Goal: Find specific page/section: Find specific page/section

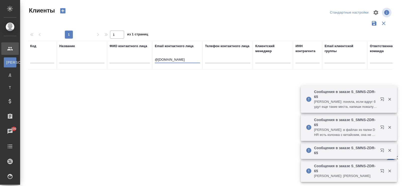
select select "RU"
type input "@"
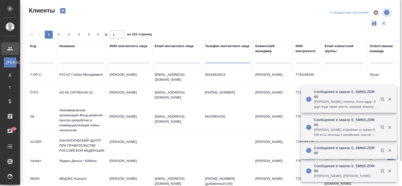
click at [217, 60] on input "text" at bounding box center [227, 60] width 45 height 6
paste input "79015019844"
type input "79015019844"
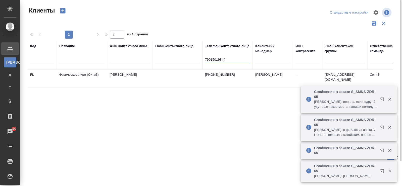
click at [89, 75] on td "Физическое лицо (Сити3)" at bounding box center [82, 79] width 50 height 18
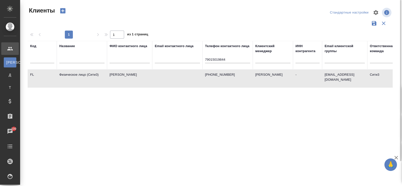
click at [89, 75] on td "Физическое лицо (Сити3)" at bounding box center [82, 79] width 50 height 18
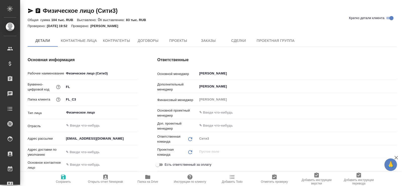
type textarea "x"
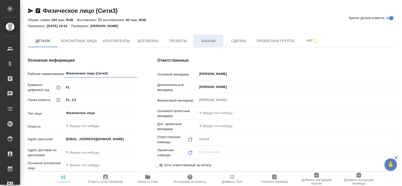
type textarea "x"
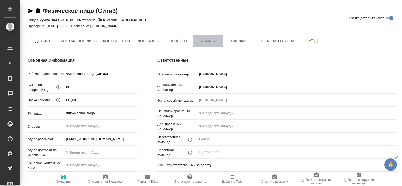
click at [213, 40] on span "Заказы" at bounding box center [208, 41] width 24 height 6
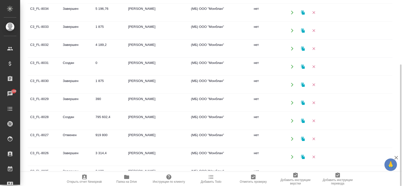
scroll to position [265, 0]
